Goal: Information Seeking & Learning: Learn about a topic

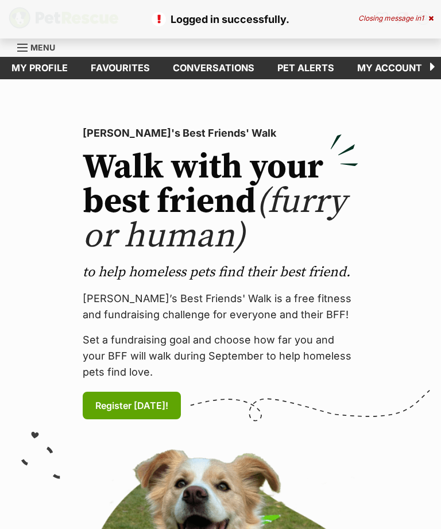
click at [437, 16] on div "Logged in successfully. Closing message in 1" at bounding box center [220, 19] width 441 height 38
click at [431, 13] on button "TD" at bounding box center [423, 18] width 18 height 18
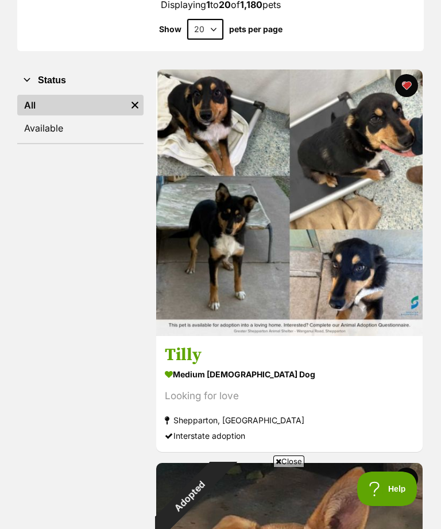
scroll to position [181, 0]
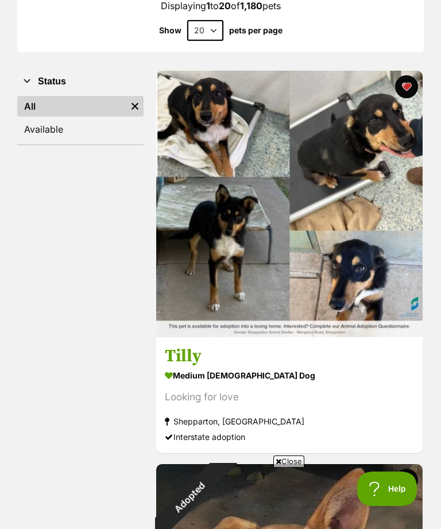
click at [296, 459] on span "Close" at bounding box center [288, 460] width 31 height 11
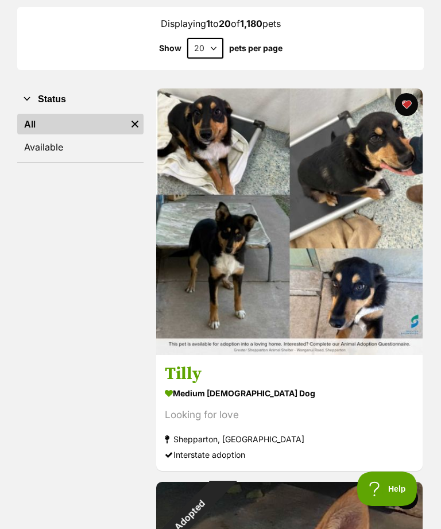
scroll to position [163, 0]
click at [386, 316] on img at bounding box center [289, 222] width 266 height 266
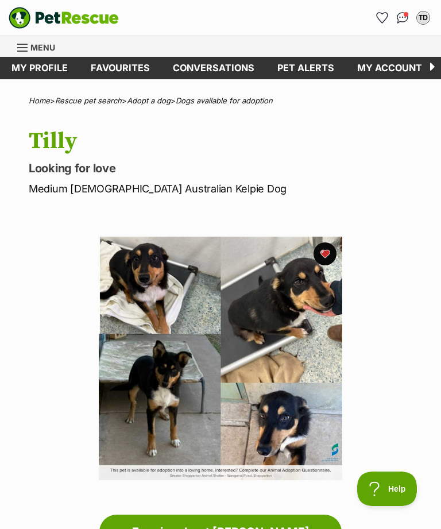
click at [30, 51] on link "Menu" at bounding box center [40, 46] width 46 height 21
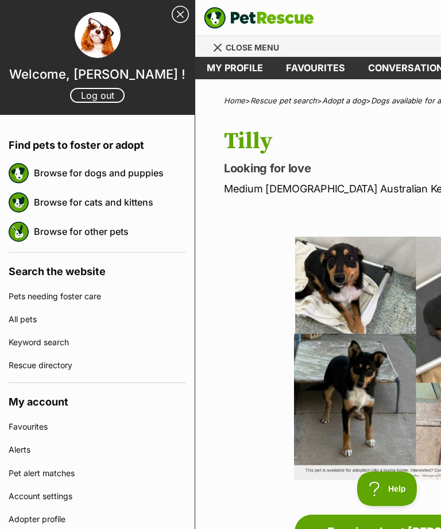
click at [29, 176] on img at bounding box center [19, 173] width 20 height 20
click at [42, 175] on link "Browse for dogs and puppies" at bounding box center [110, 173] width 152 height 24
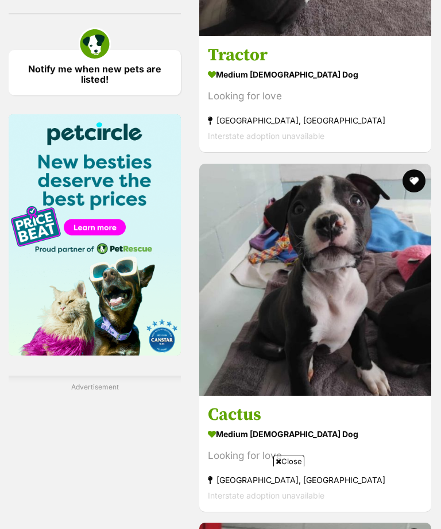
scroll to position [2344, 0]
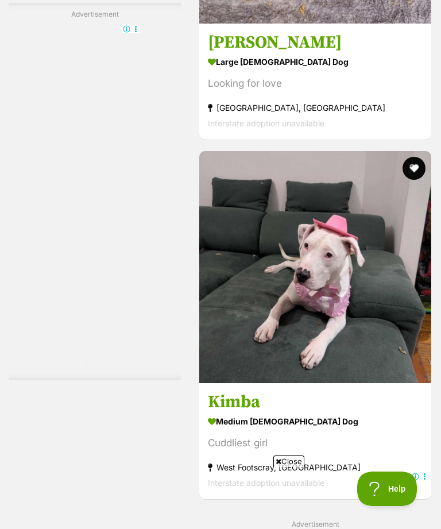
scroll to position [4801, 0]
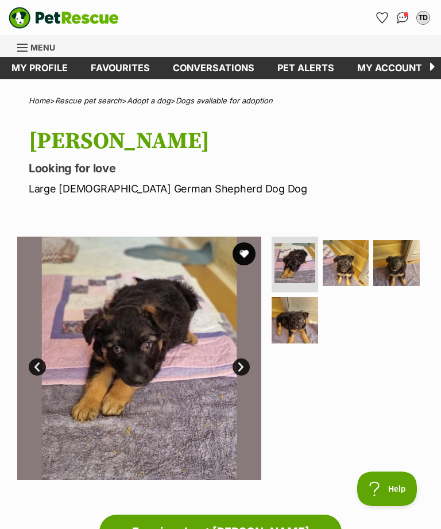
click at [33, 50] on span "Menu" at bounding box center [42, 47] width 25 height 10
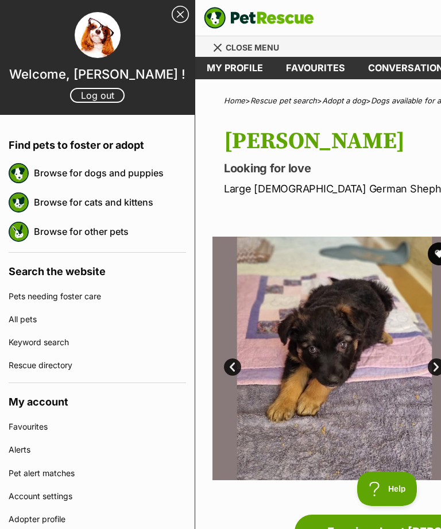
click at [29, 176] on img at bounding box center [19, 173] width 20 height 20
click at [29, 177] on img at bounding box center [19, 173] width 20 height 20
click at [26, 174] on img at bounding box center [19, 173] width 20 height 20
click at [63, 177] on link "Browse for dogs and puppies" at bounding box center [110, 173] width 152 height 24
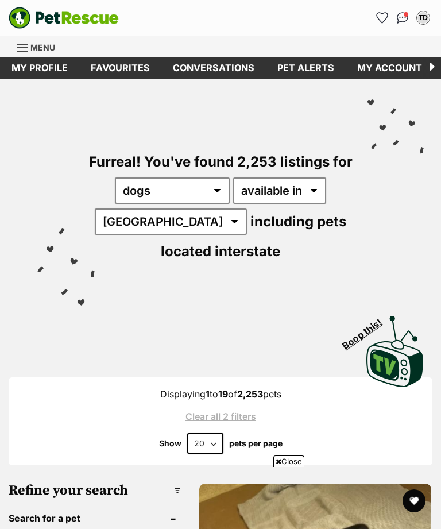
scroll to position [497, 0]
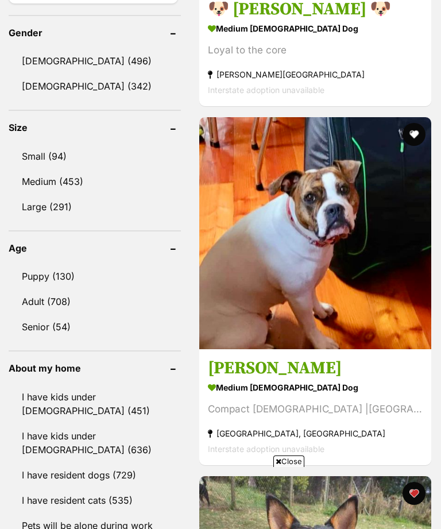
scroll to position [1125, 0]
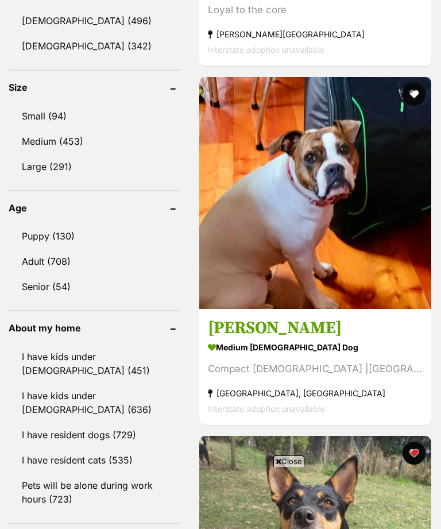
click at [33, 49] on link "Female (342)" at bounding box center [95, 46] width 172 height 24
